Goal: Information Seeking & Learning: Learn about a topic

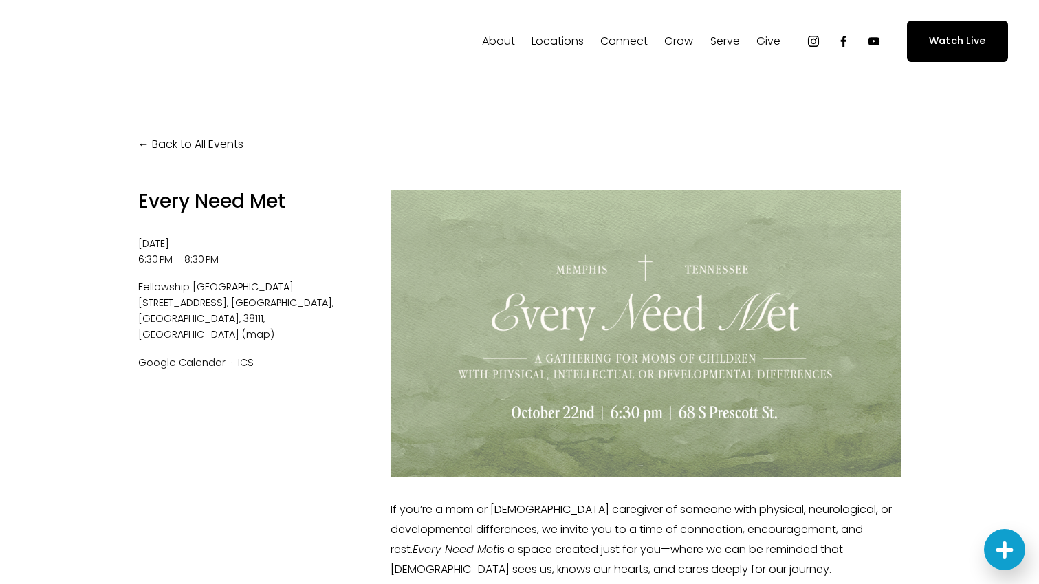
click at [149, 140] on link "Back to All Events" at bounding box center [190, 145] width 105 height 20
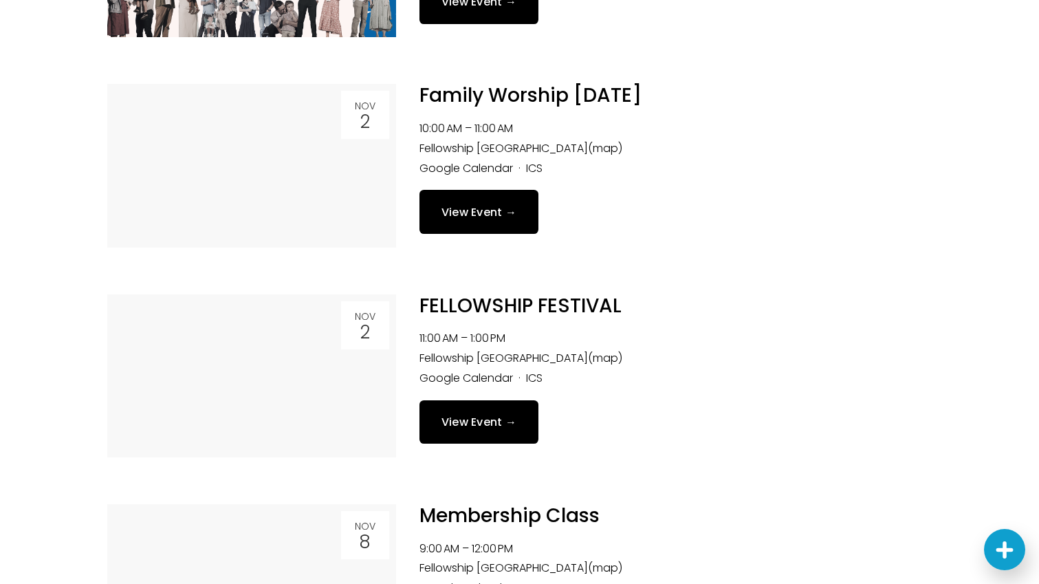
scroll to position [1012, 0]
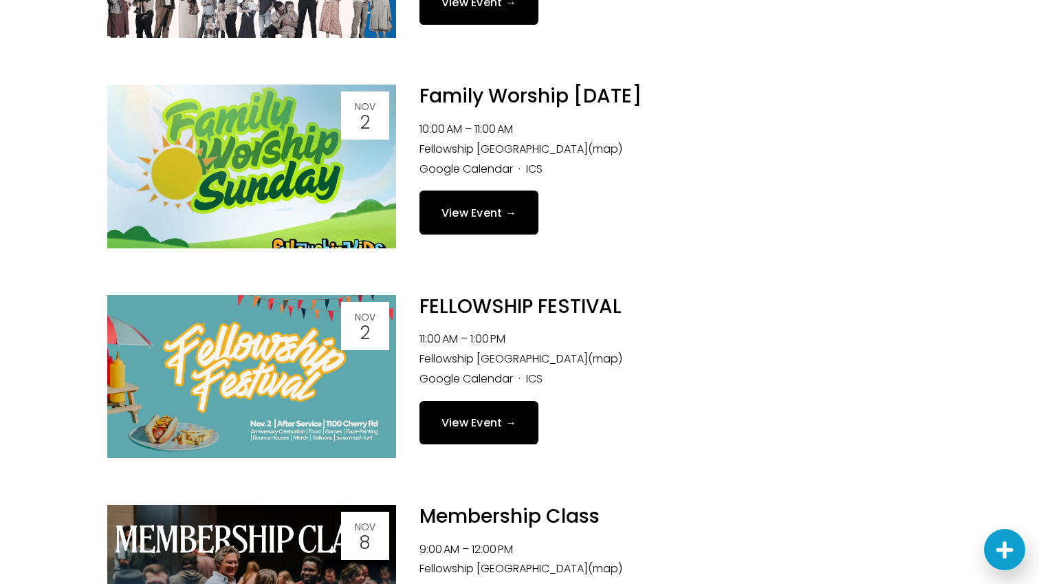
click at [344, 406] on img at bounding box center [251, 376] width 289 height 163
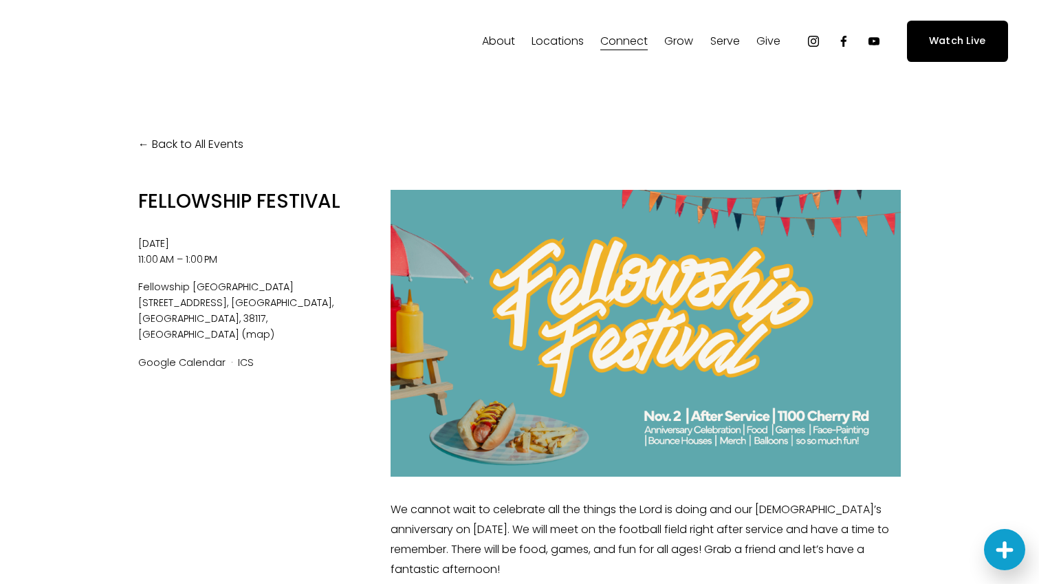
click at [148, 143] on link "Back to All Events" at bounding box center [190, 145] width 105 height 20
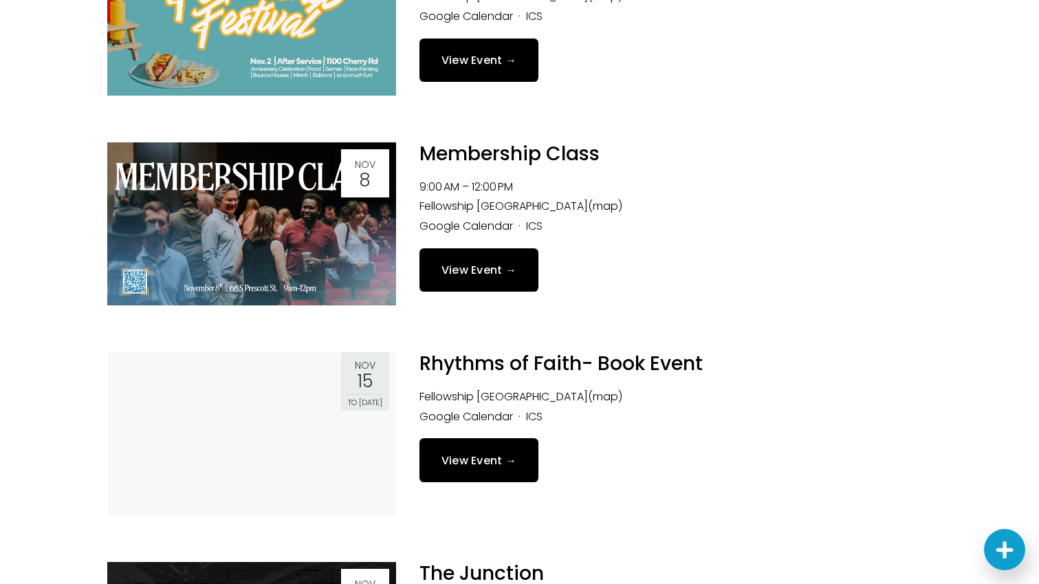
scroll to position [1387, 0]
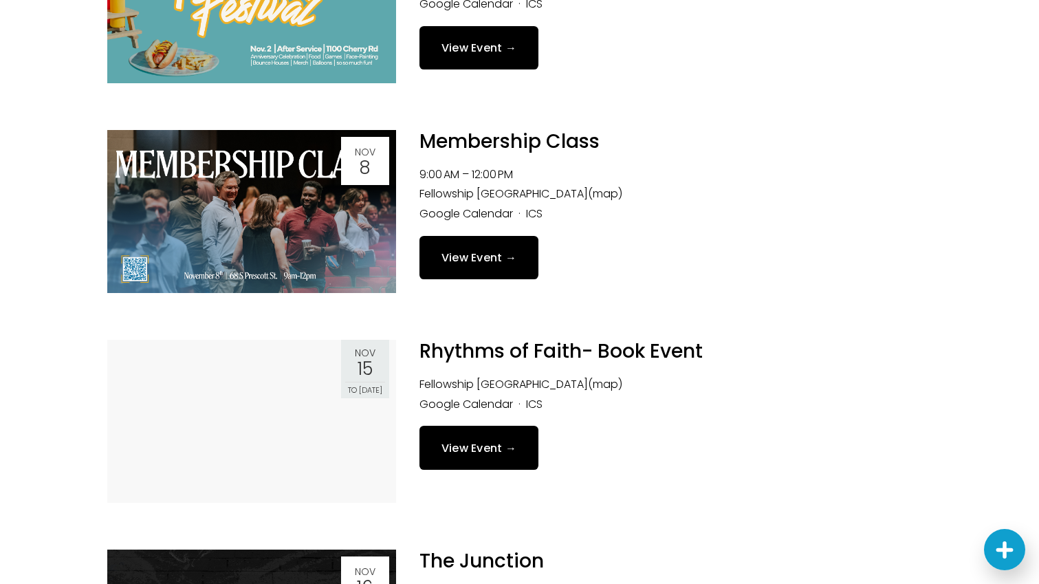
click at [280, 185] on img at bounding box center [251, 211] width 289 height 163
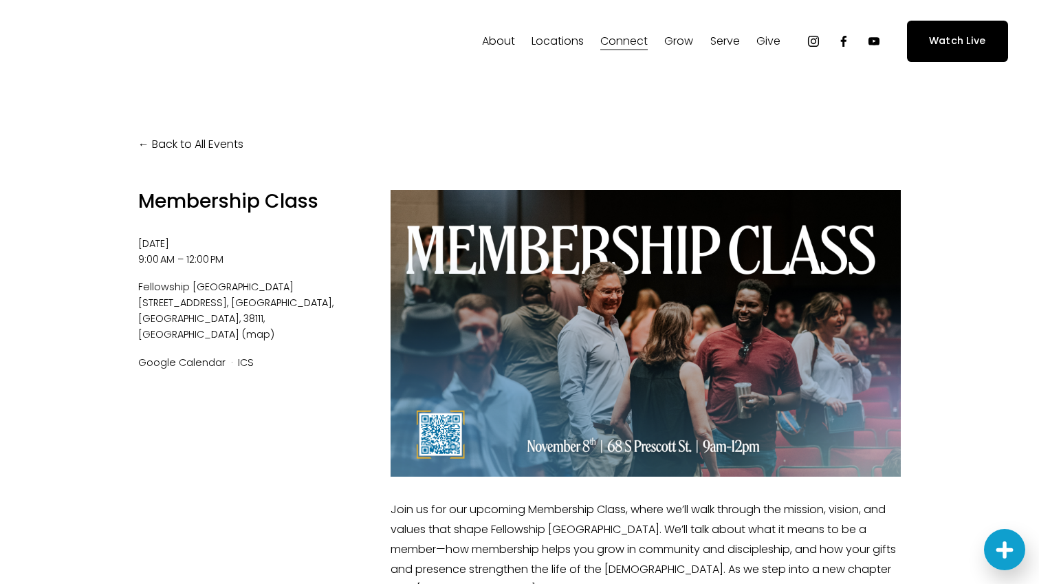
click at [186, 144] on link "Back to All Events" at bounding box center [190, 145] width 105 height 20
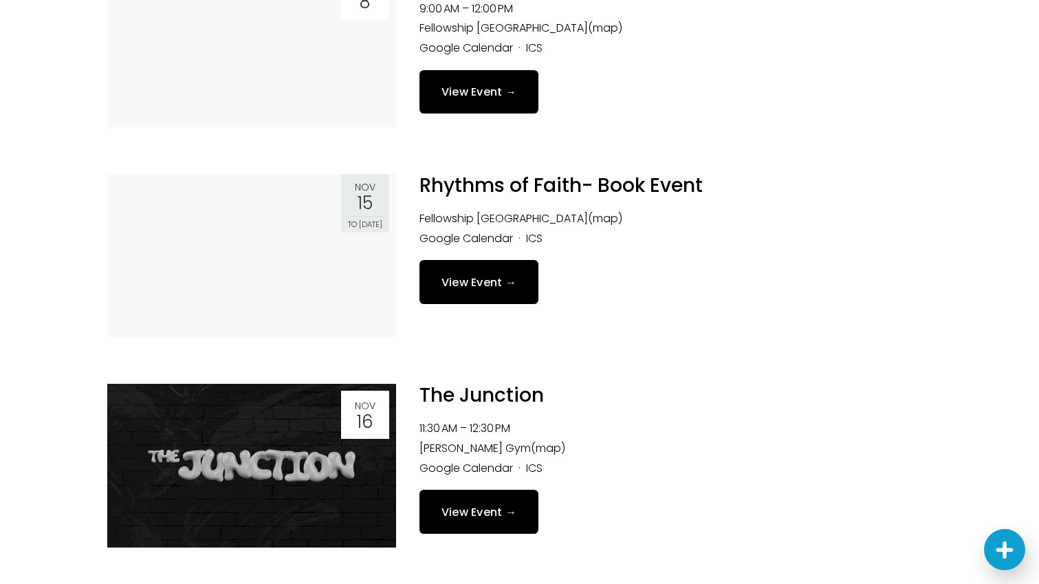
scroll to position [1565, 0]
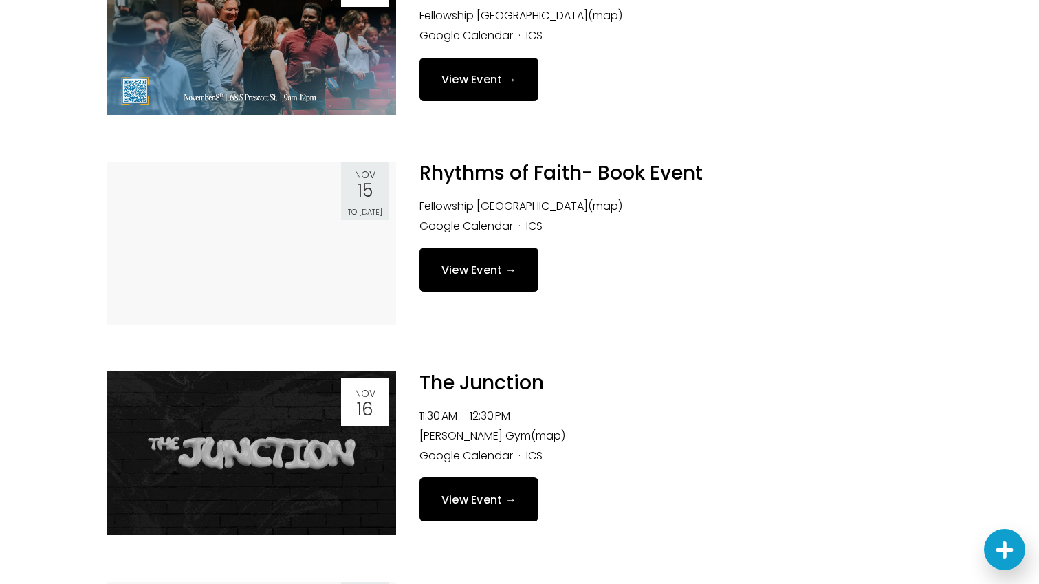
click at [350, 301] on link at bounding box center [251, 243] width 289 height 163
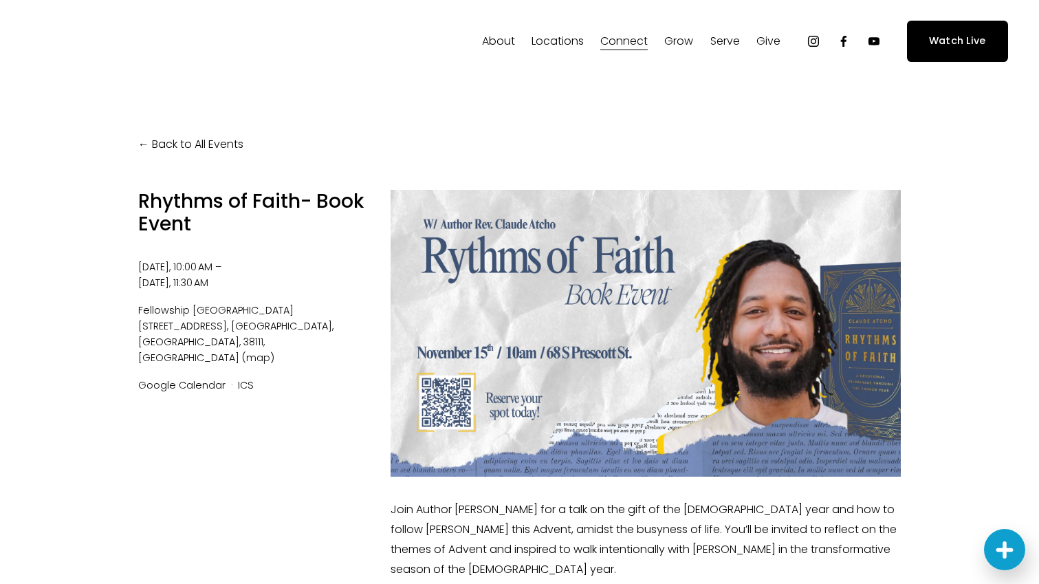
click at [497, 347] on div at bounding box center [646, 333] width 511 height 287
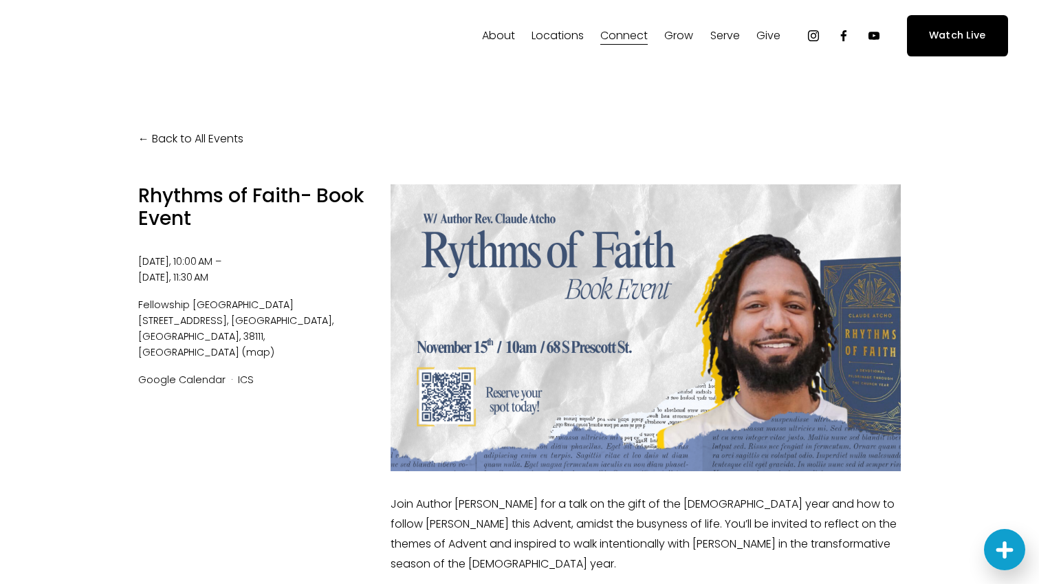
scroll to position [1, 0]
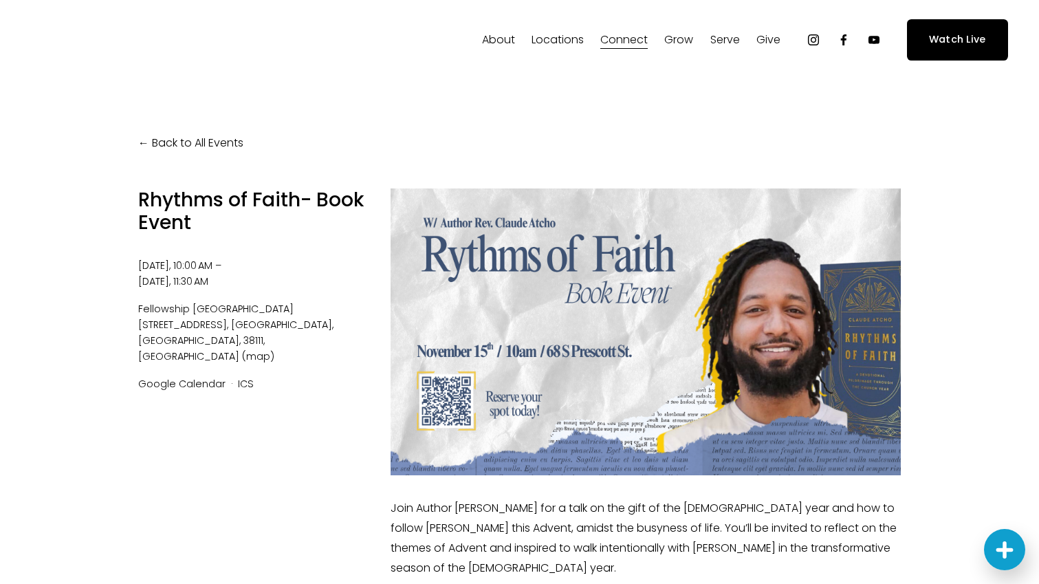
click at [245, 300] on div "Rhythms of Faith- Book Event Saturday, November 15, 2025 10:00 AM Sunday, Novem…" at bounding box center [252, 443] width 229 height 511
click at [173, 283] on time "[DATE]" at bounding box center [155, 281] width 35 height 14
click at [180, 356] on div "Rhythms of Faith- Book Event Saturday, November 15, 2025 10:00 AM Sunday, Novem…" at bounding box center [252, 443] width 229 height 511
click at [142, 153] on div "Back to All Events Rhythms of Faith- Book Event Saturday, November 15, 2025 10:…" at bounding box center [519, 416] width 825 height 670
click at [147, 142] on link "Back to All Events" at bounding box center [190, 143] width 105 height 20
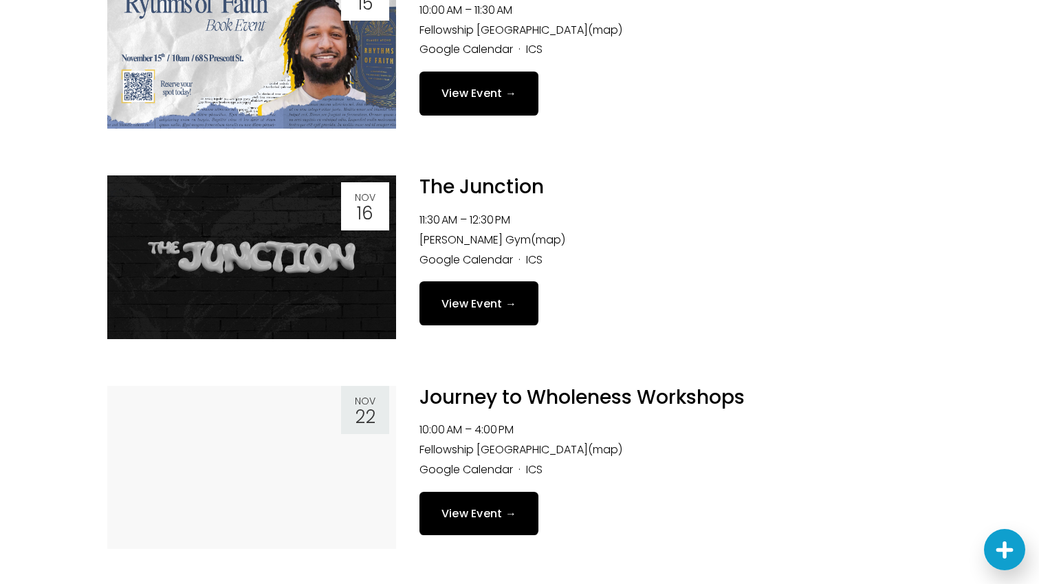
scroll to position [1773, 0]
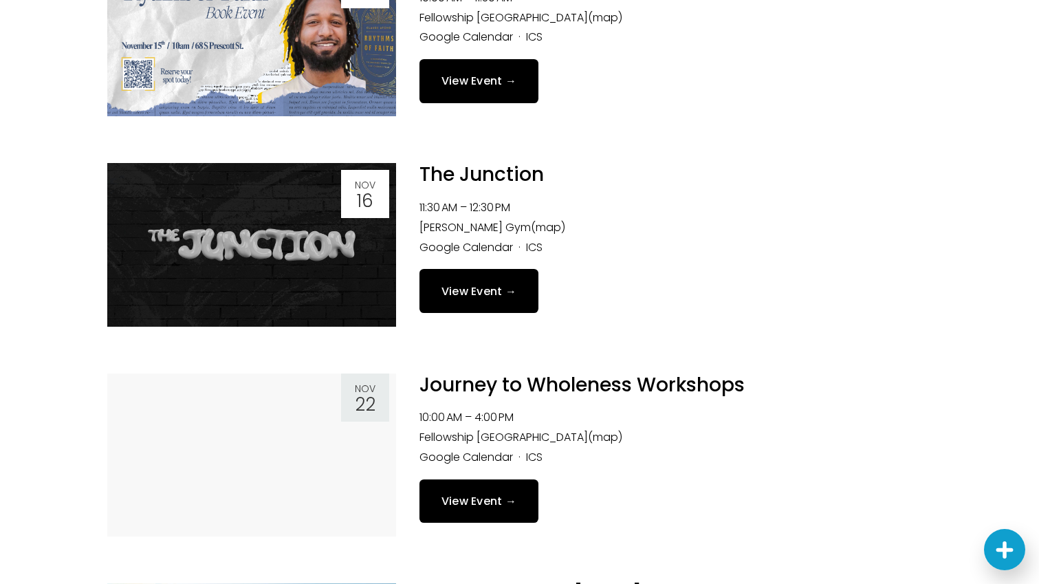
click at [330, 230] on img at bounding box center [251, 244] width 289 height 163
